Goal: Find specific page/section: Find specific page/section

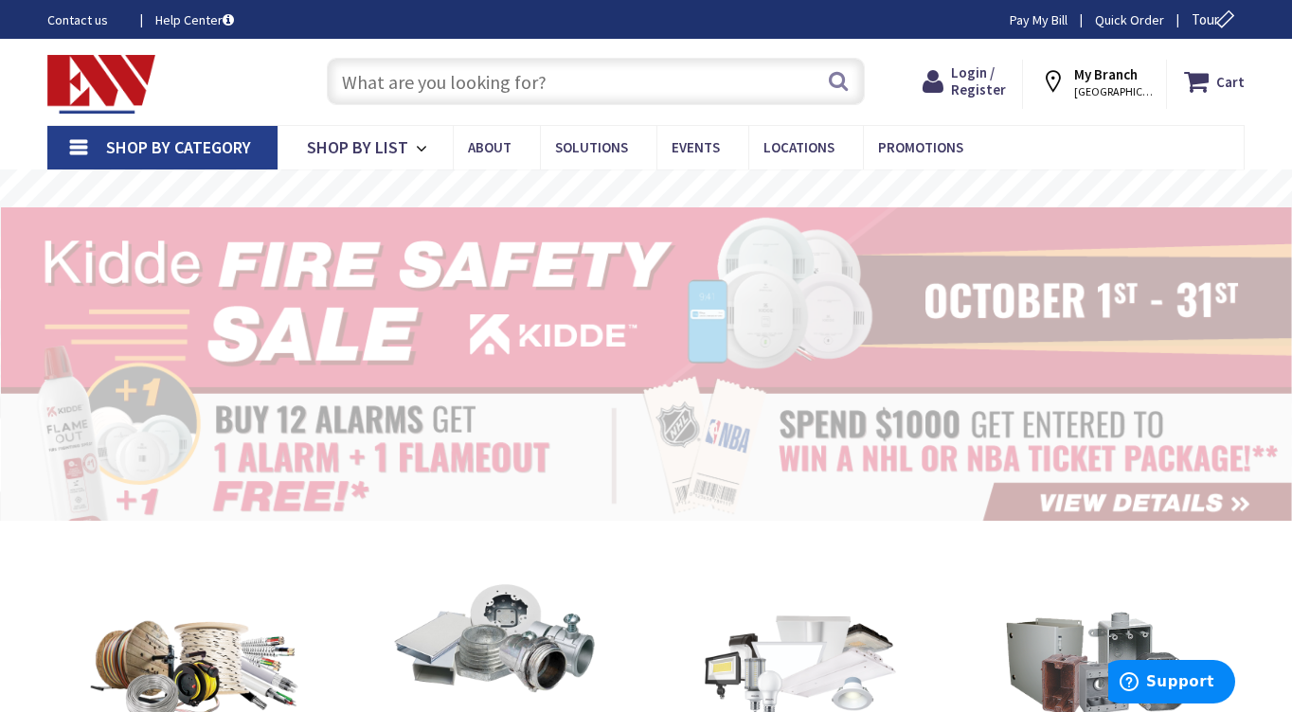
type input "[PERSON_NAME] Playground, [STREET_ADDRESS][US_STATE]"
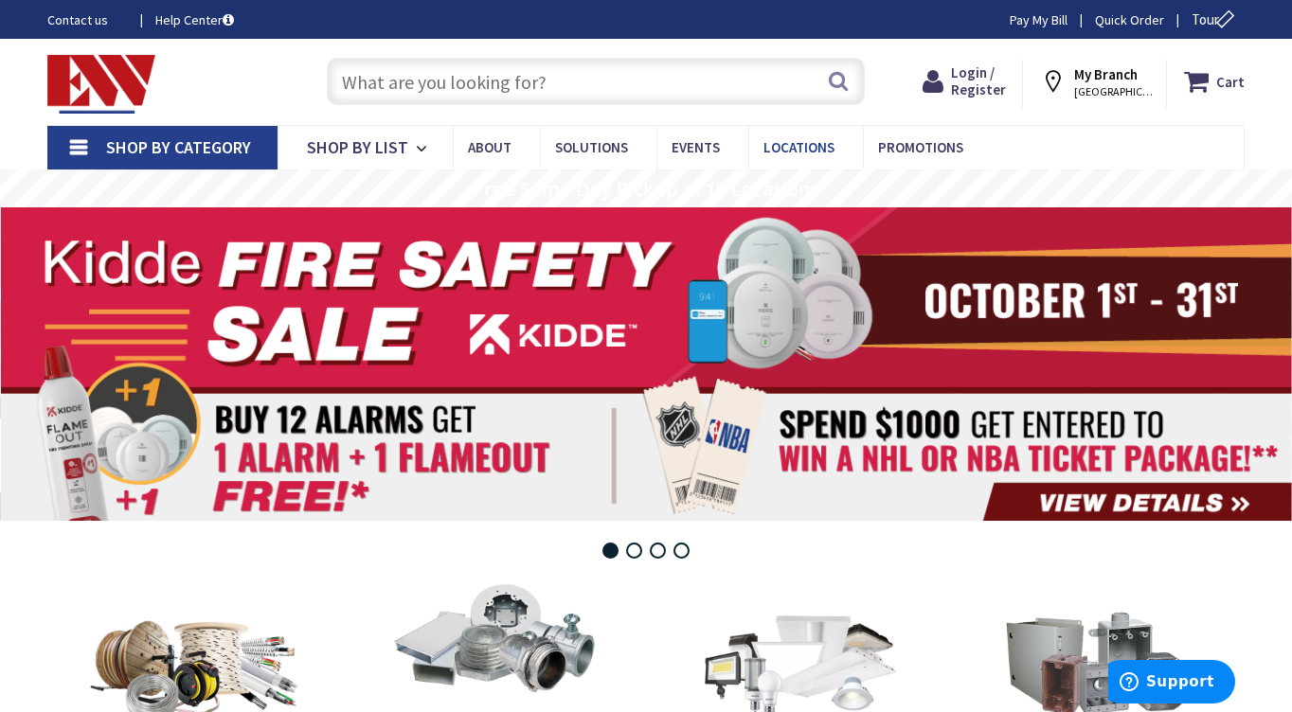
click at [790, 144] on span "Locations" at bounding box center [798, 147] width 71 height 18
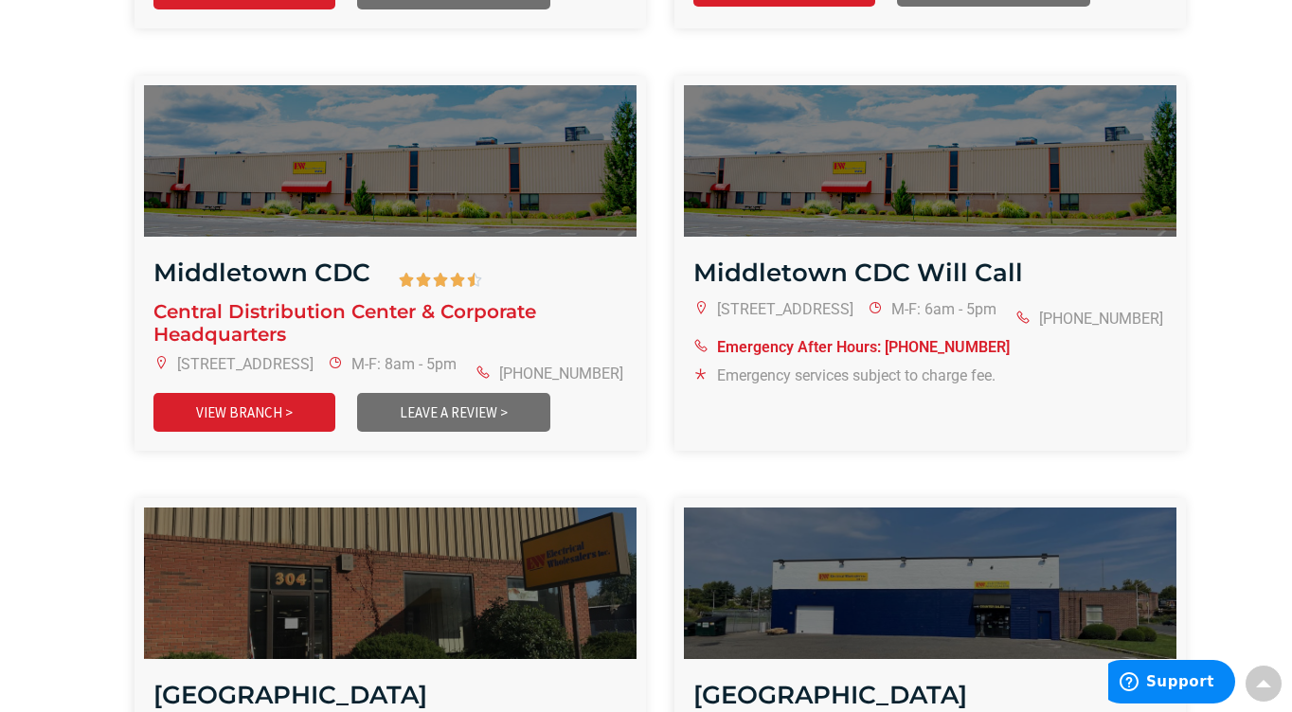
scroll to position [1989, 0]
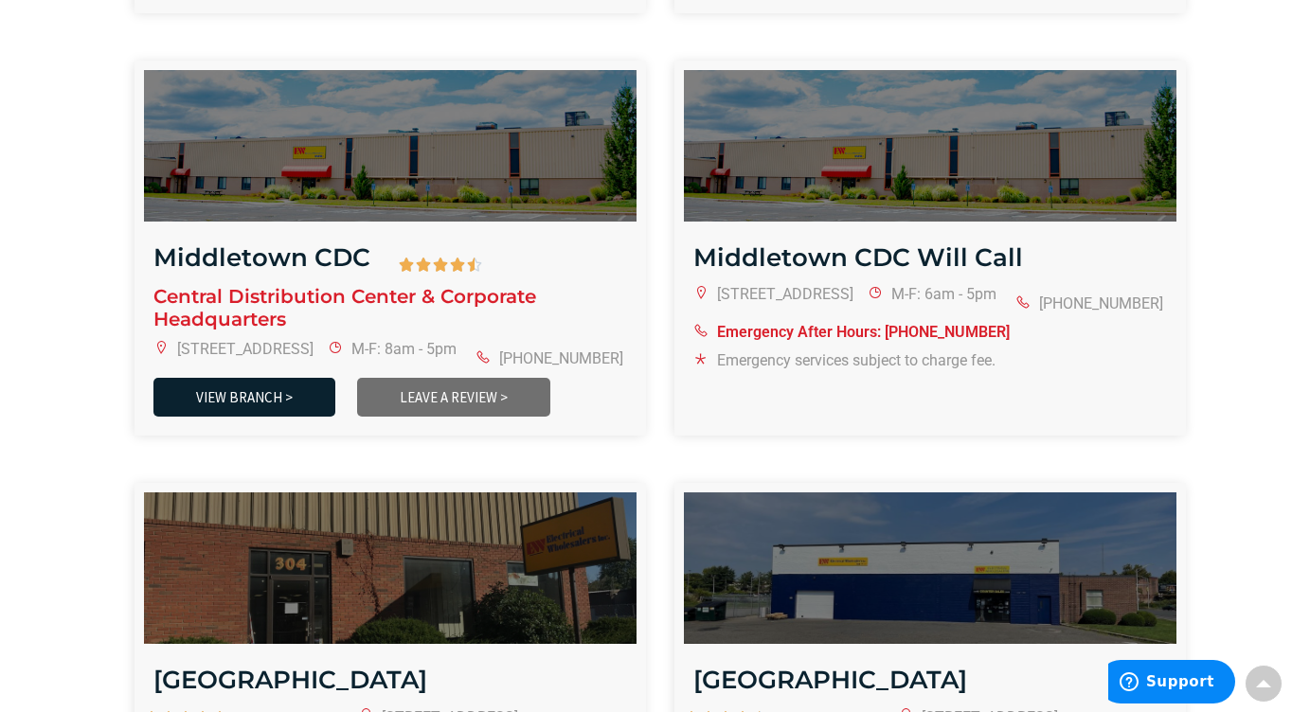
click at [272, 380] on link "VIEW BRANCH >" at bounding box center [244, 397] width 182 height 39
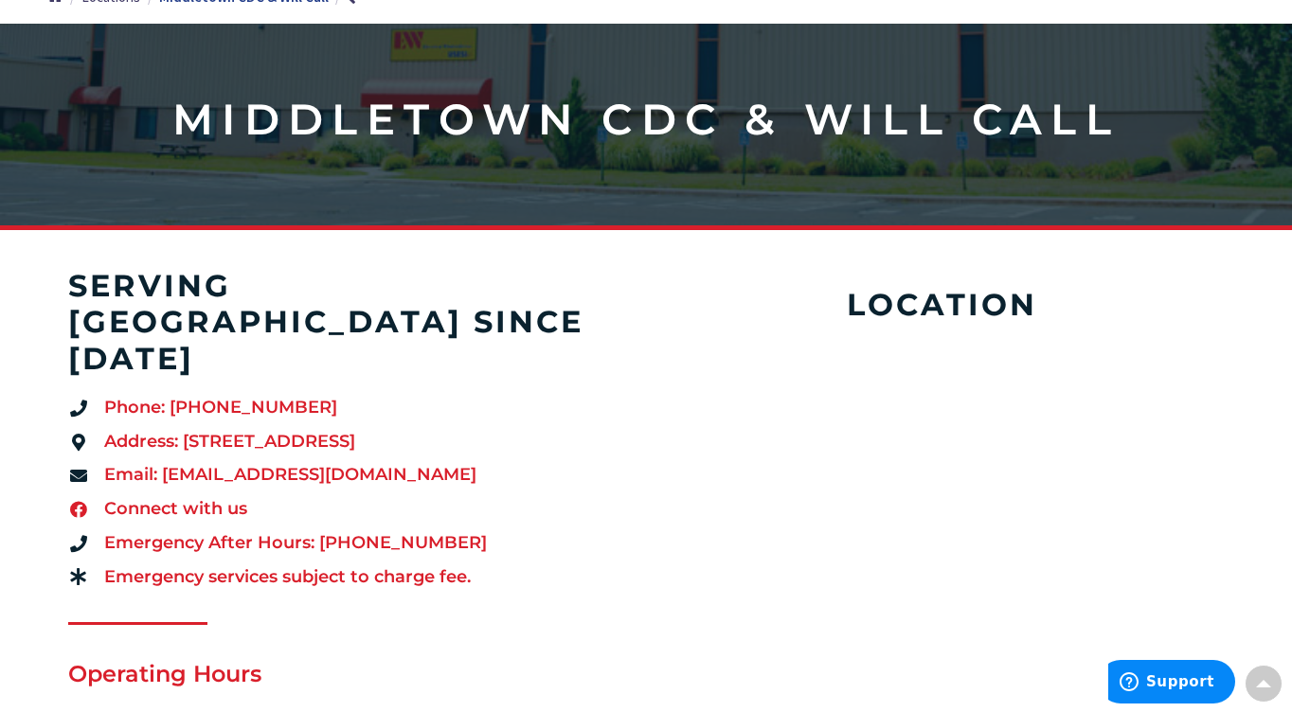
scroll to position [284, 0]
